Goal: Find specific page/section: Find specific page/section

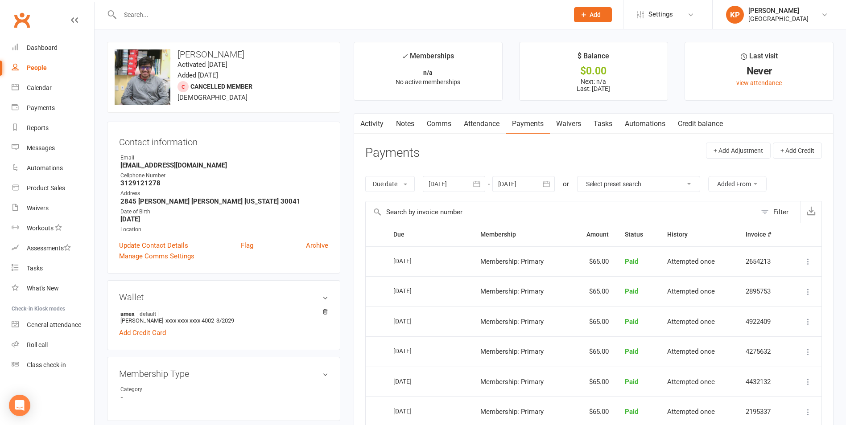
click at [178, 11] on input "text" at bounding box center [339, 14] width 445 height 12
type input "neet"
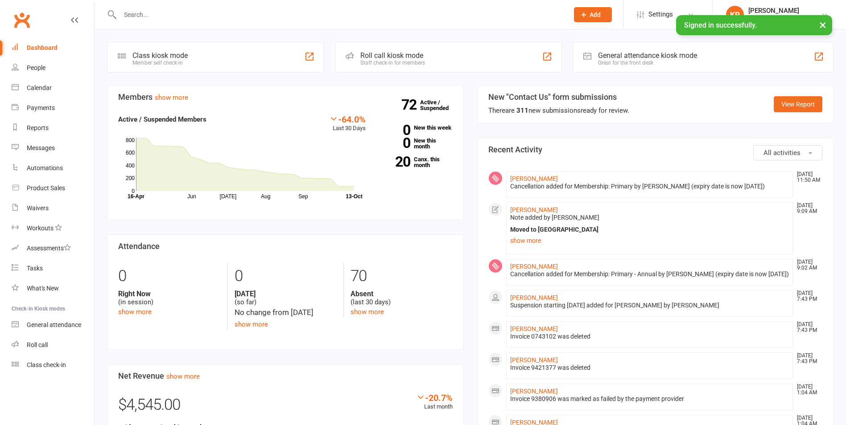
click at [190, 20] on input "text" at bounding box center [339, 14] width 445 height 12
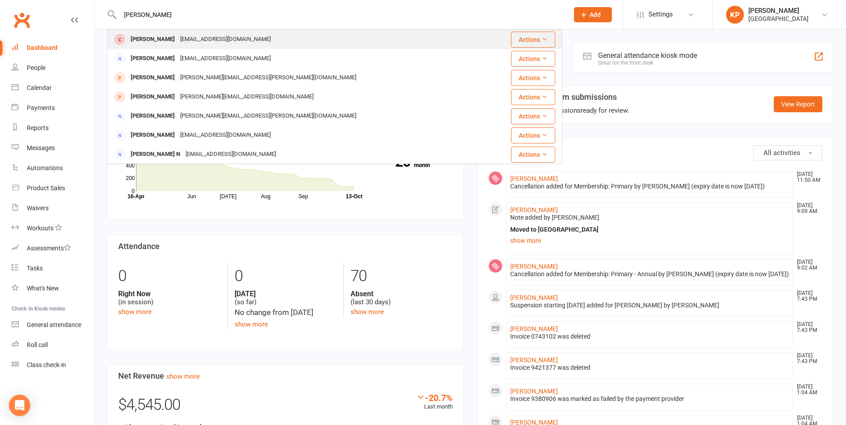
type input "[PERSON_NAME]"
click at [189, 34] on div "[EMAIL_ADDRESS][DOMAIN_NAME]" at bounding box center [226, 39] width 96 height 13
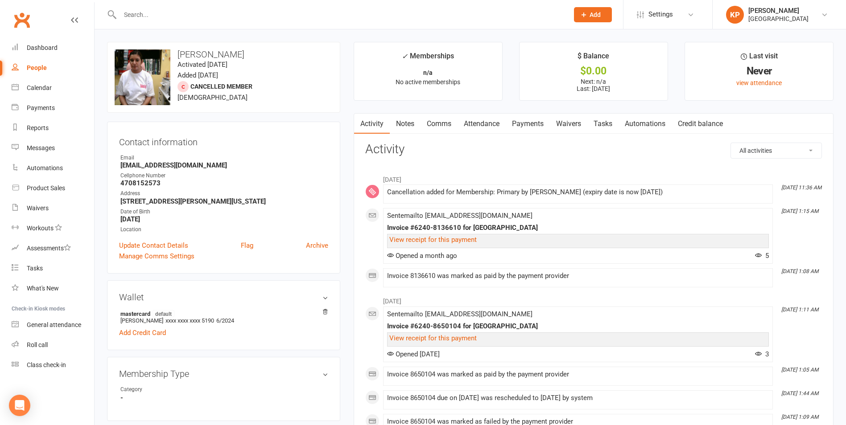
click at [536, 120] on link "Payments" at bounding box center [528, 124] width 44 height 21
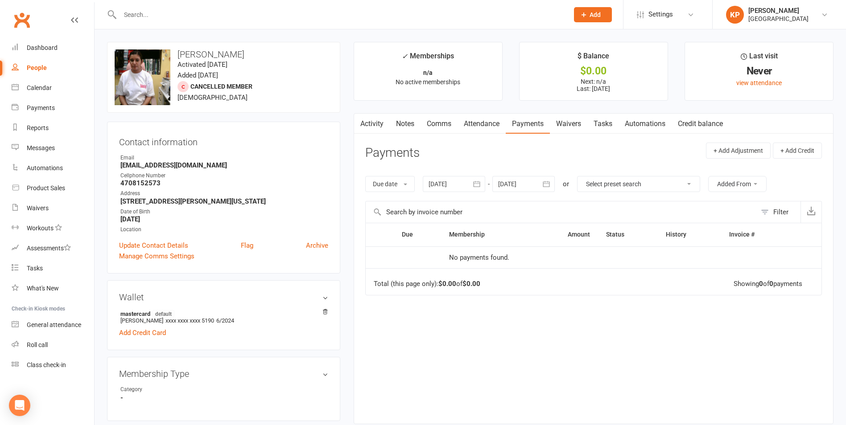
click at [480, 184] on icon "button" at bounding box center [477, 185] width 7 height 6
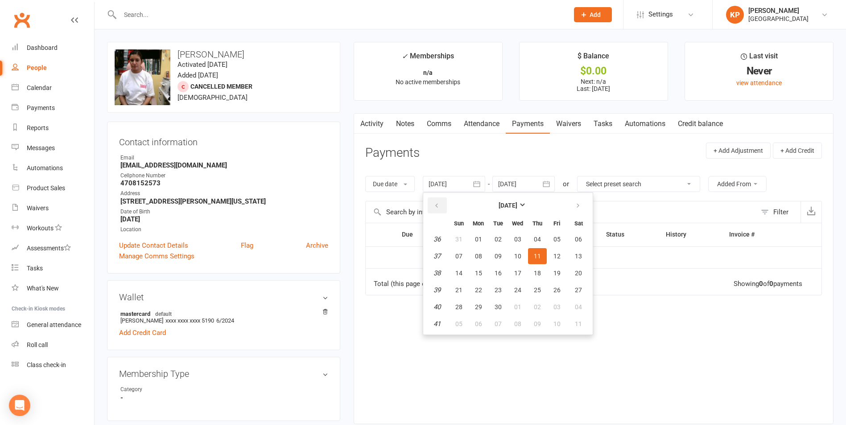
click at [434, 202] on button "button" at bounding box center [437, 206] width 19 height 16
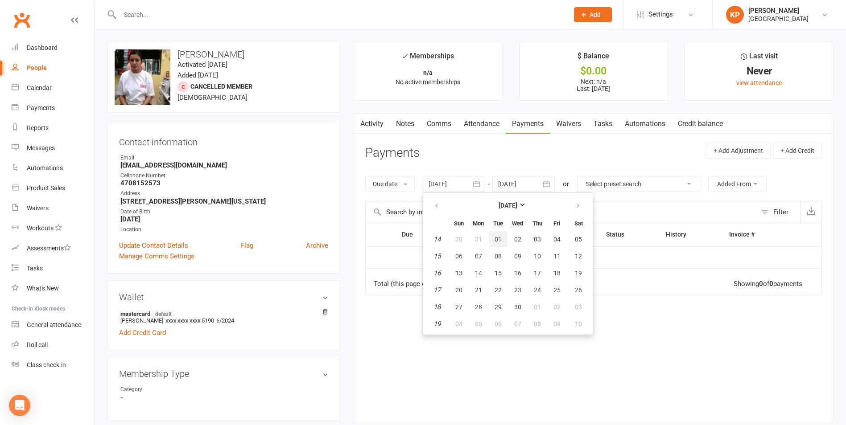
click at [496, 239] on button "01" at bounding box center [498, 239] width 19 height 16
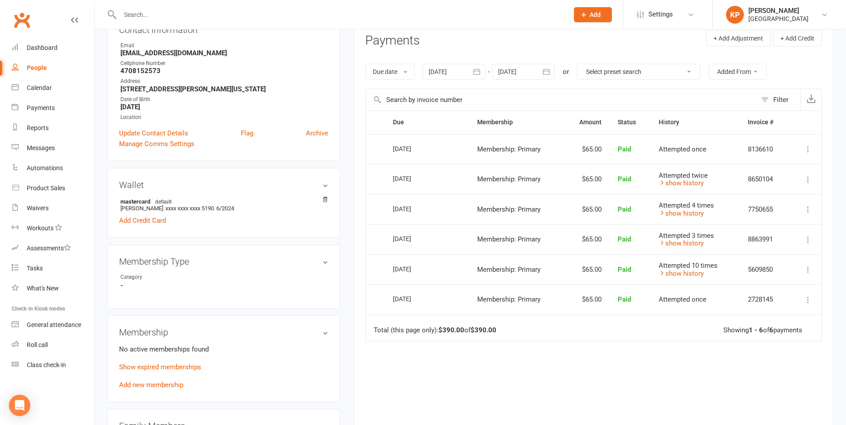
scroll to position [89, 0]
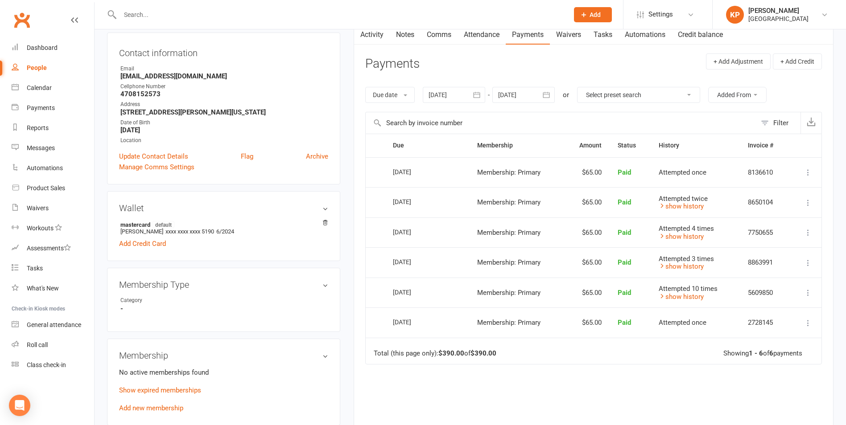
click at [478, 98] on icon "button" at bounding box center [477, 95] width 7 height 6
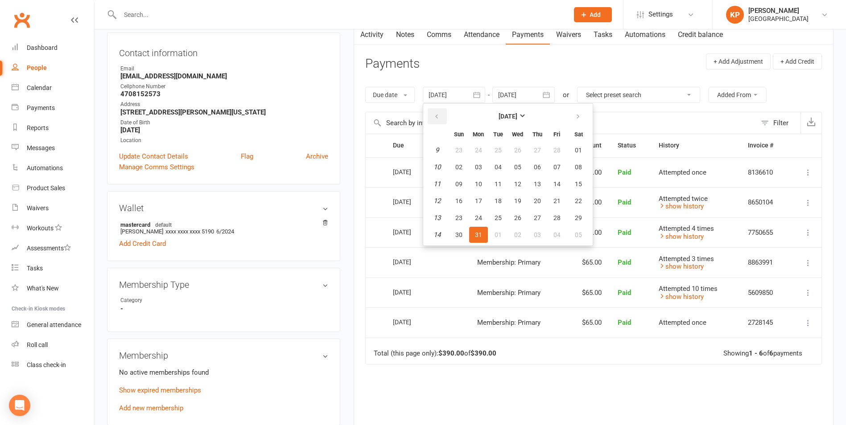
click at [445, 118] on button "button" at bounding box center [437, 116] width 19 height 16
click at [444, 118] on button "button" at bounding box center [437, 116] width 19 height 16
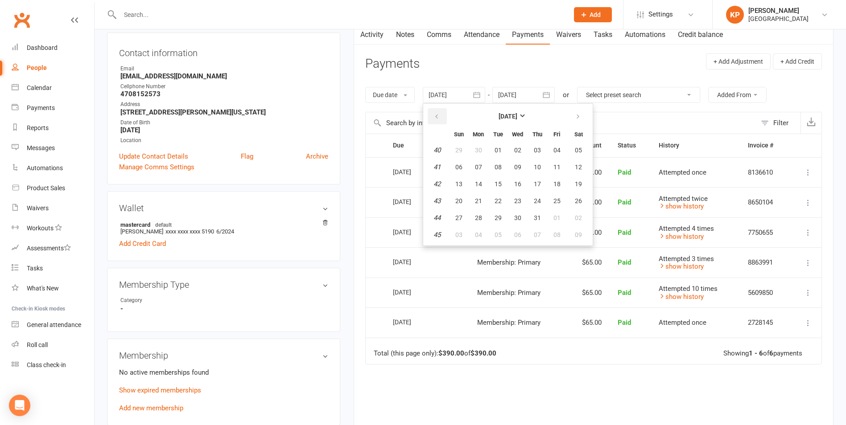
click at [444, 118] on button "button" at bounding box center [437, 116] width 19 height 16
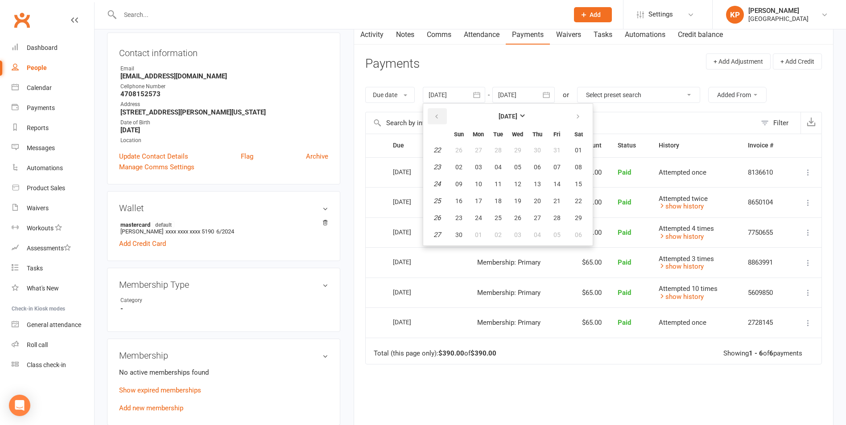
click at [444, 118] on button "button" at bounding box center [437, 116] width 19 height 16
click at [476, 144] on button "01" at bounding box center [478, 150] width 19 height 16
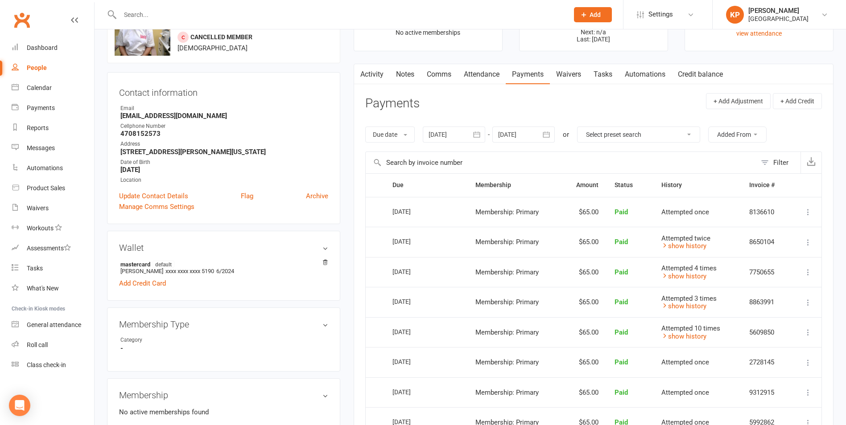
scroll to position [0, 0]
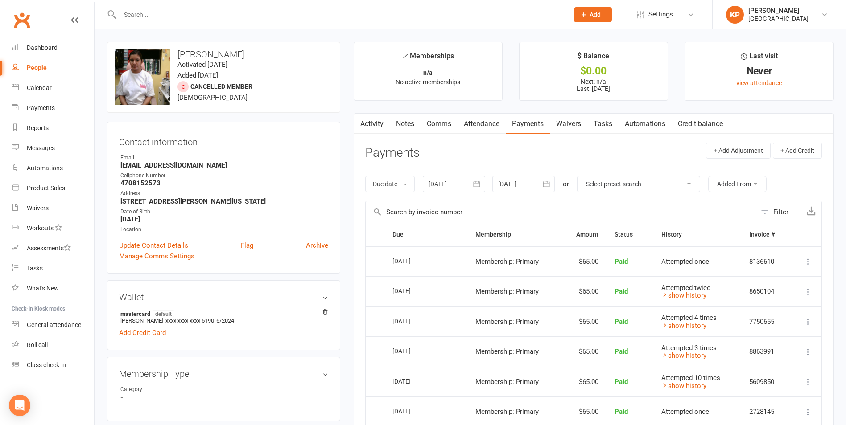
click at [480, 183] on icon "button" at bounding box center [476, 184] width 9 height 9
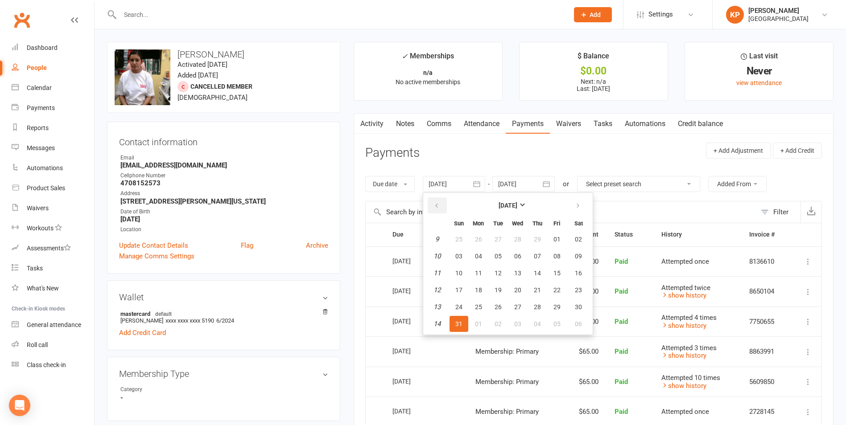
click at [439, 200] on button "button" at bounding box center [437, 206] width 19 height 16
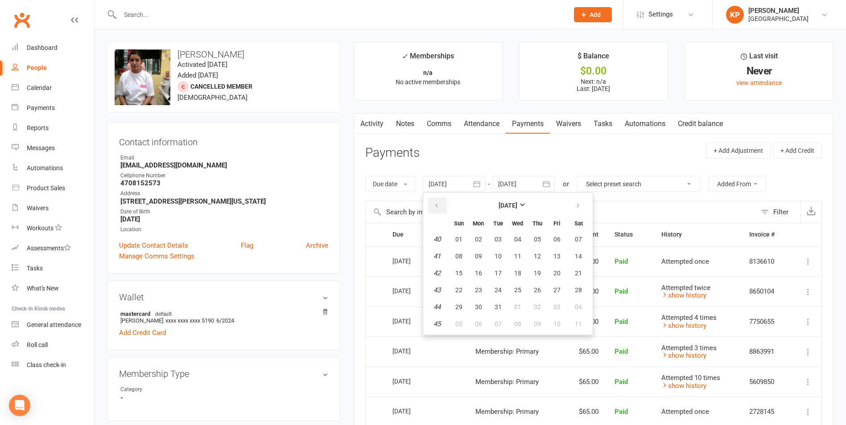
click at [439, 200] on button "button" at bounding box center [437, 206] width 19 height 16
click at [438, 200] on button "button" at bounding box center [437, 206] width 19 height 16
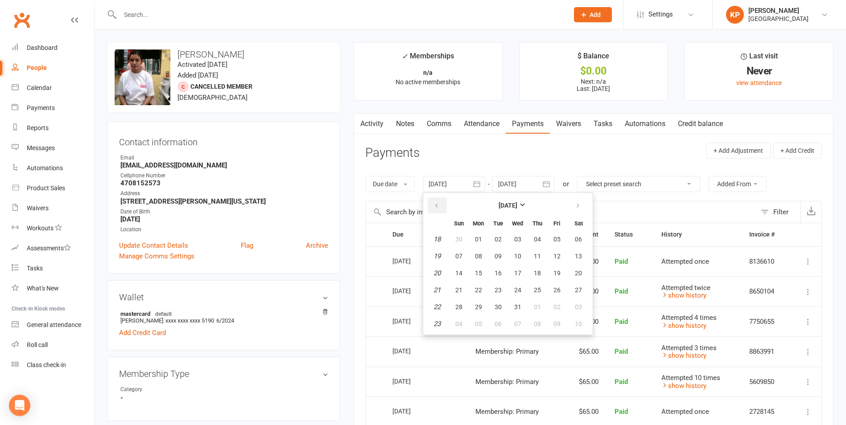
click at [438, 200] on button "button" at bounding box center [437, 206] width 19 height 16
click at [570, 243] on button "01" at bounding box center [578, 239] width 23 height 16
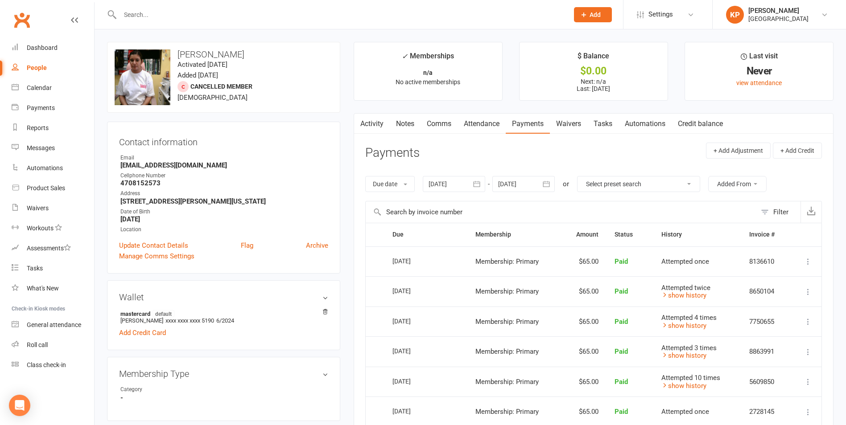
type input "[DATE]"
